Goal: Information Seeking & Learning: Compare options

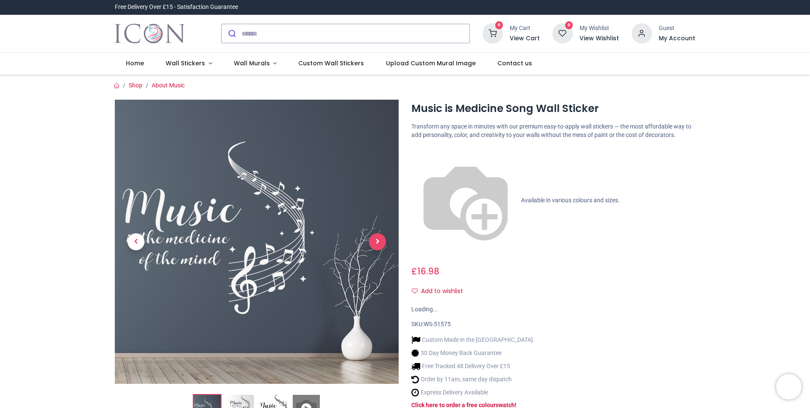
click at [377, 241] on span "Next" at bounding box center [377, 241] width 17 height 17
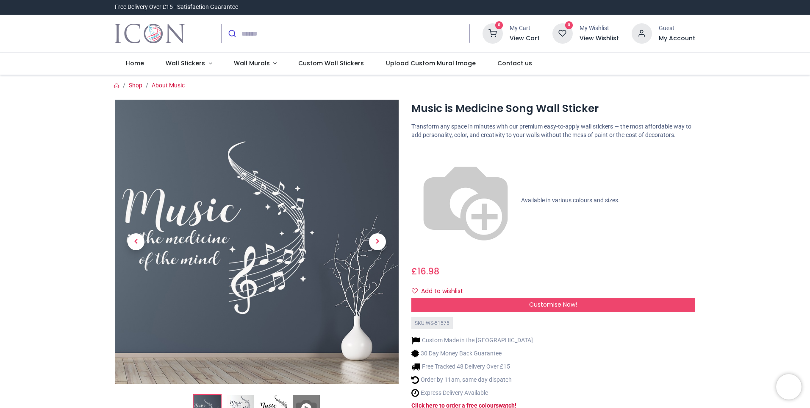
click at [377, 241] on span "Next" at bounding box center [377, 241] width 17 height 17
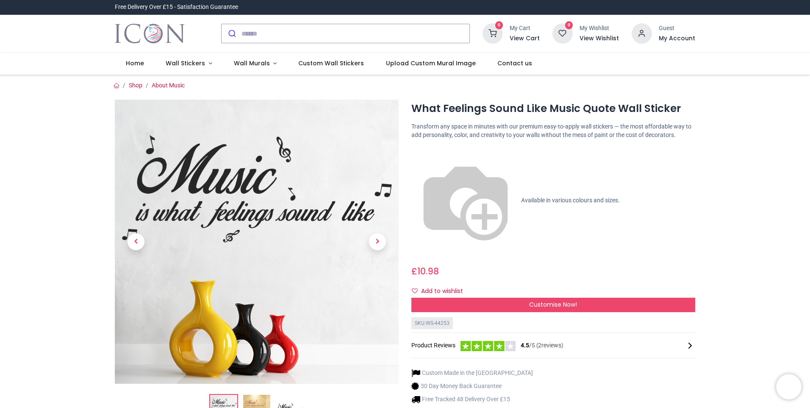
click at [378, 241] on span "Next" at bounding box center [377, 241] width 17 height 17
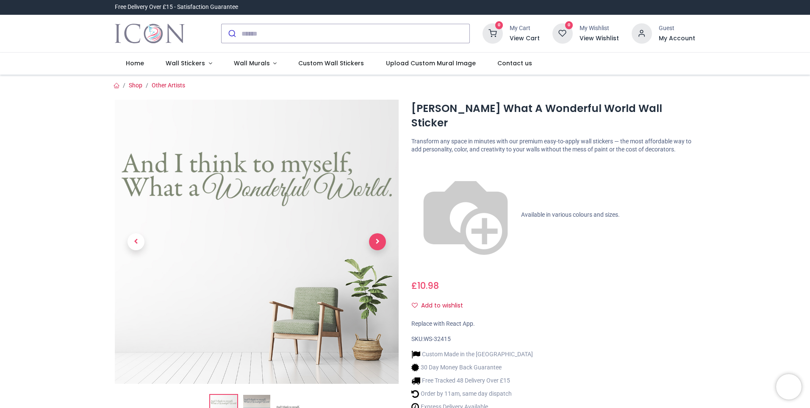
click at [375, 244] on span "Next" at bounding box center [377, 241] width 17 height 17
click at [378, 240] on span "Next" at bounding box center [377, 241] width 17 height 17
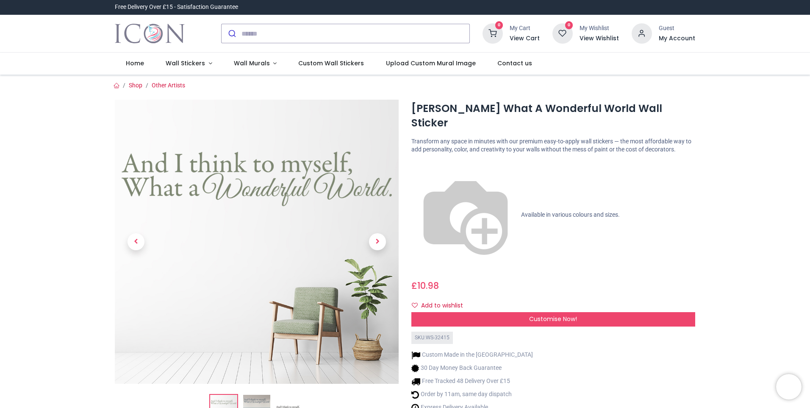
click at [378, 240] on span "Next" at bounding box center [377, 241] width 17 height 17
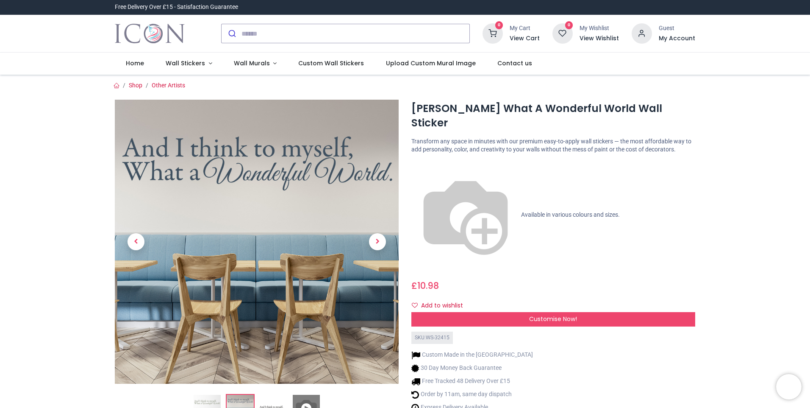
click at [378, 240] on span "Next" at bounding box center [377, 241] width 17 height 17
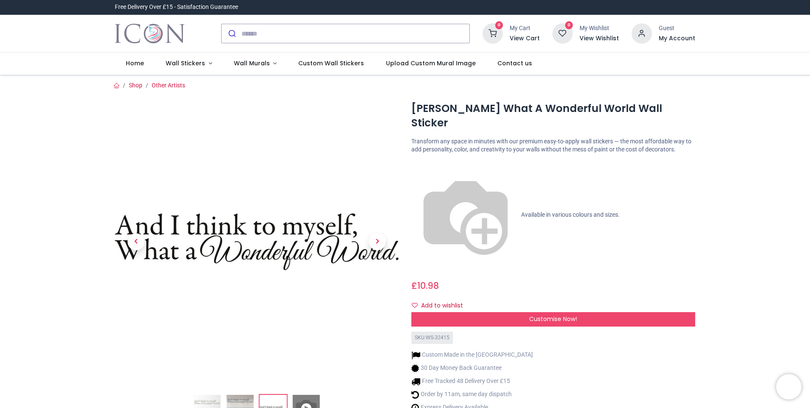
click at [378, 240] on span "Next" at bounding box center [377, 241] width 17 height 17
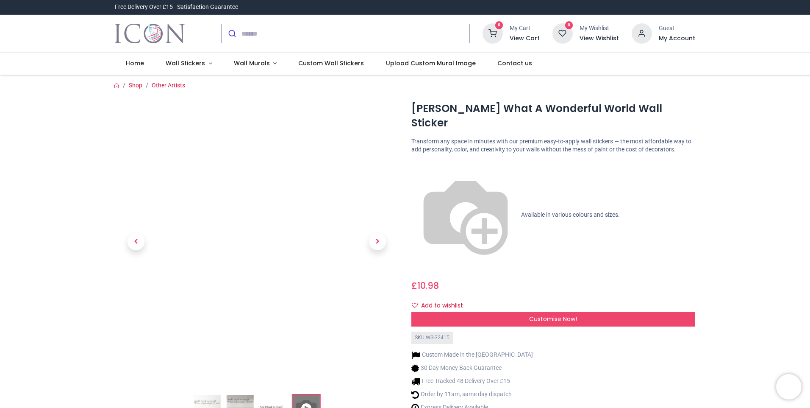
click at [378, 240] on span "Next" at bounding box center [377, 241] width 17 height 17
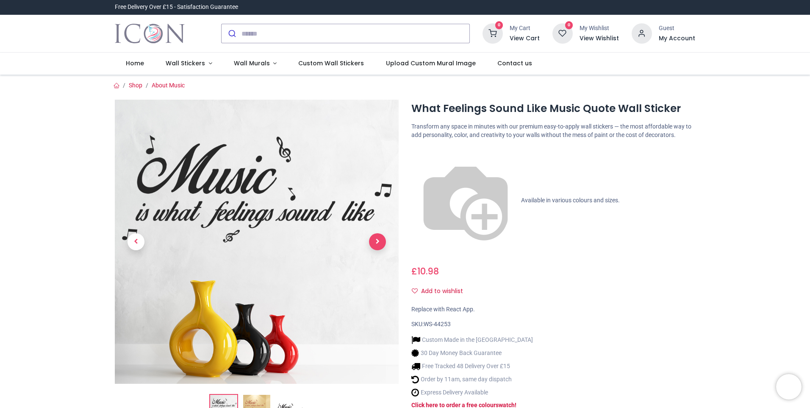
click at [375, 241] on span "Next" at bounding box center [377, 241] width 17 height 17
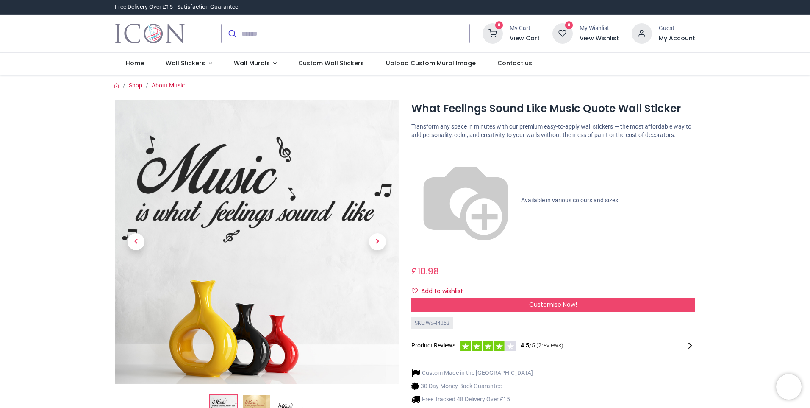
click at [375, 241] on span "Next" at bounding box center [377, 241] width 17 height 17
